Goal: Navigation & Orientation: Find specific page/section

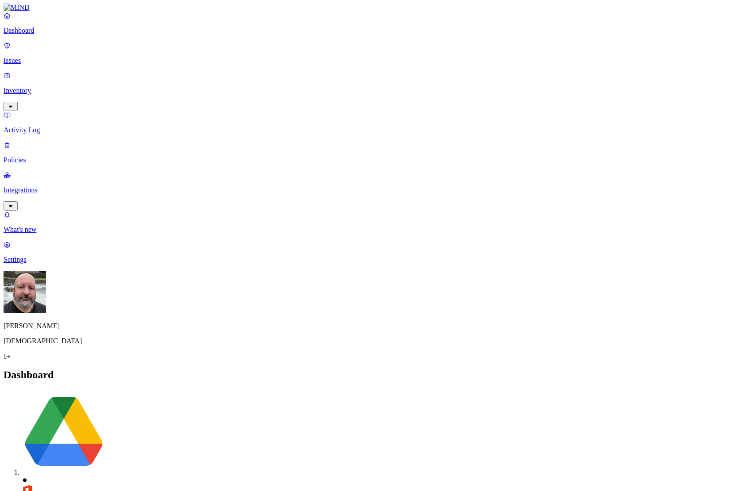
click at [48, 186] on p "Integrations" at bounding box center [377, 190] width 747 height 8
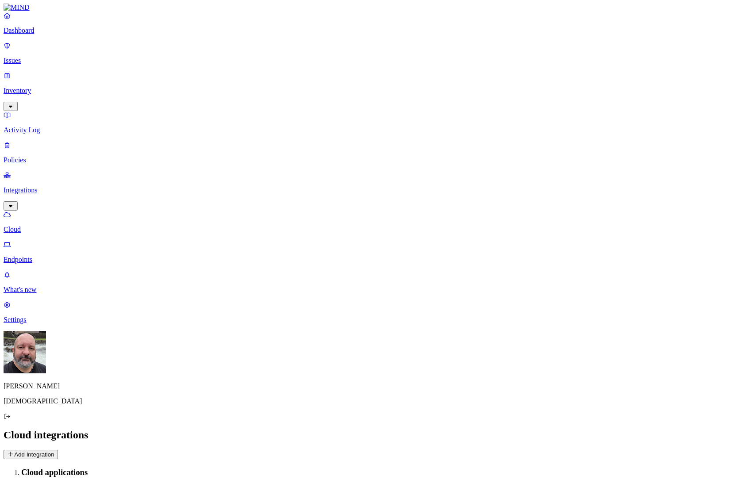
click at [57, 256] on p "Endpoints" at bounding box center [377, 260] width 747 height 8
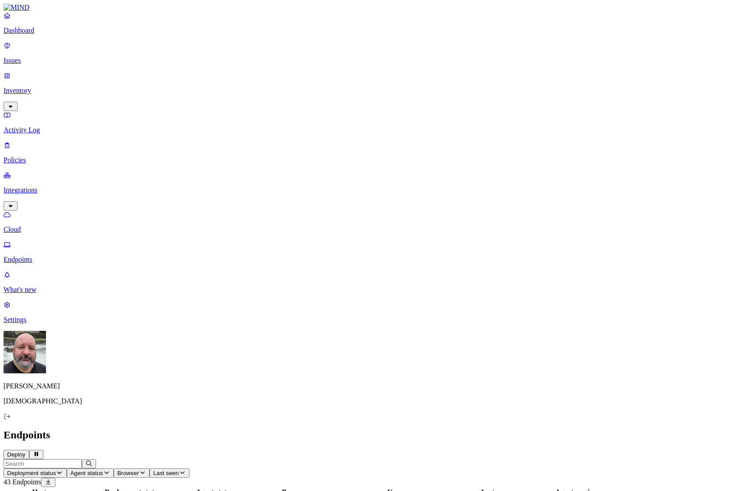
scroll to position [126, 0]
